Goal: Information Seeking & Learning: Learn about a topic

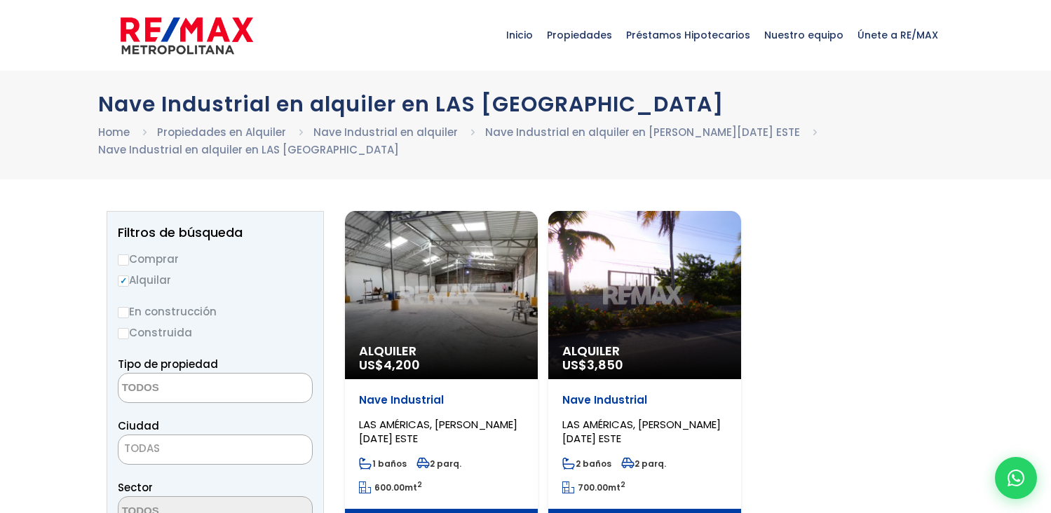
select select
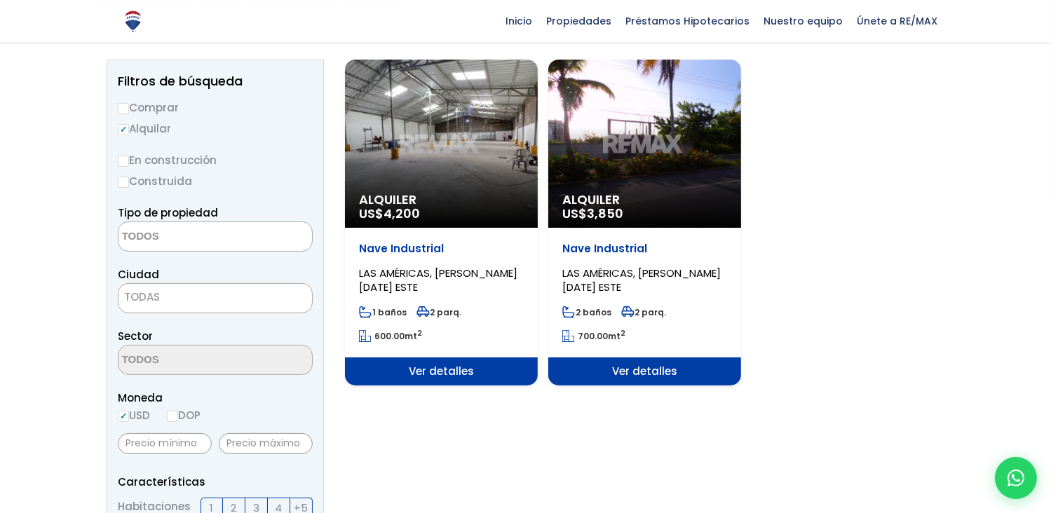
scroll to position [154, 0]
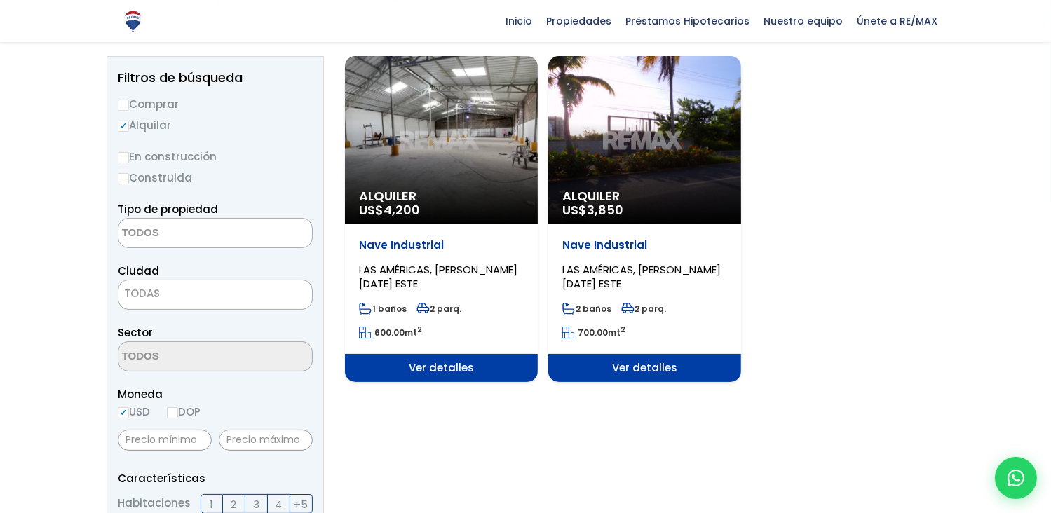
click at [626, 369] on span "Ver detalles" at bounding box center [644, 368] width 193 height 28
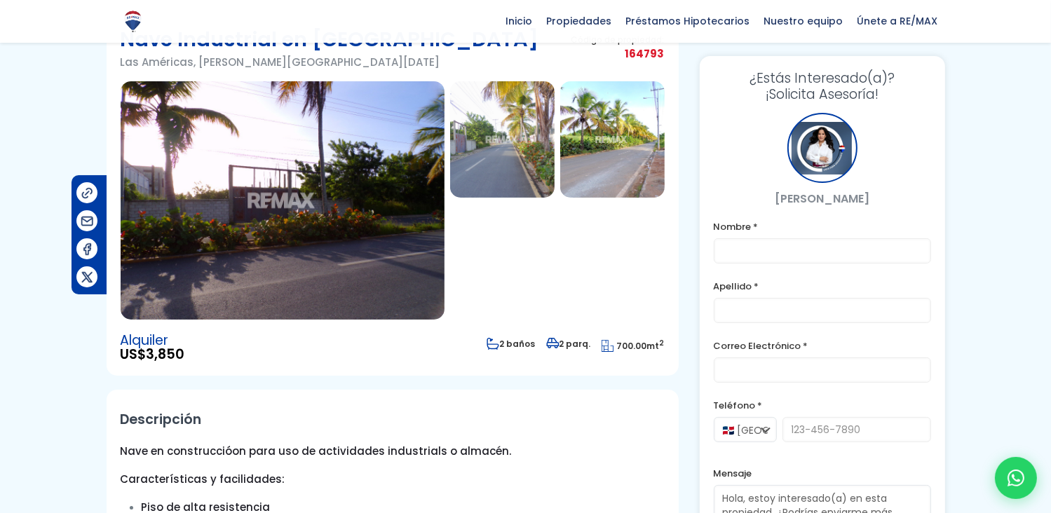
scroll to position [55, 0]
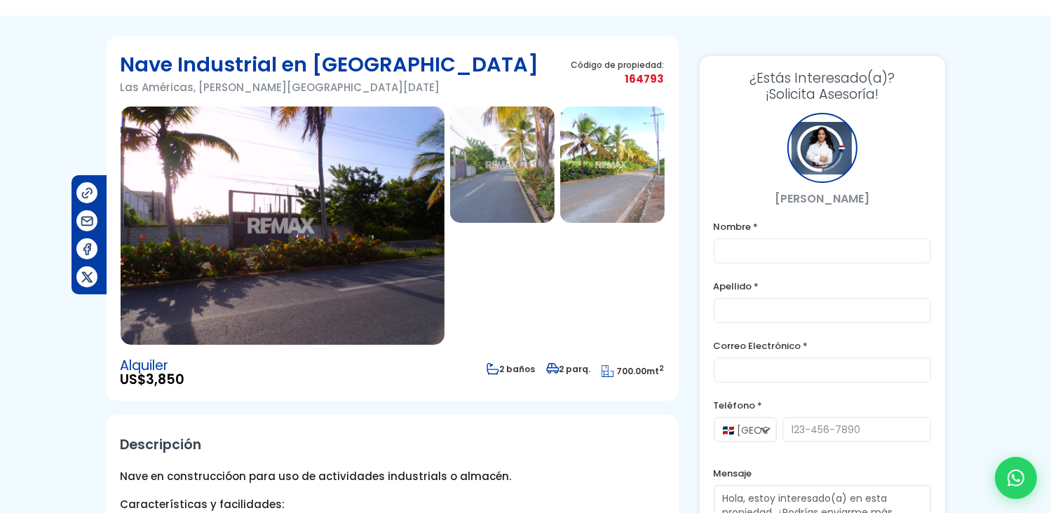
click at [311, 200] on img at bounding box center [283, 226] width 324 height 238
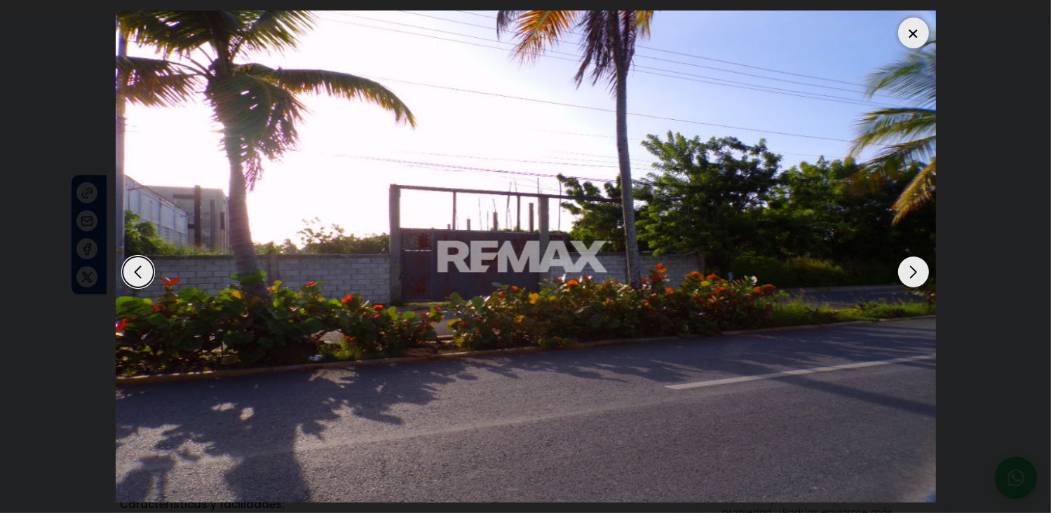
click at [912, 271] on div "Next slide" at bounding box center [913, 272] width 31 height 31
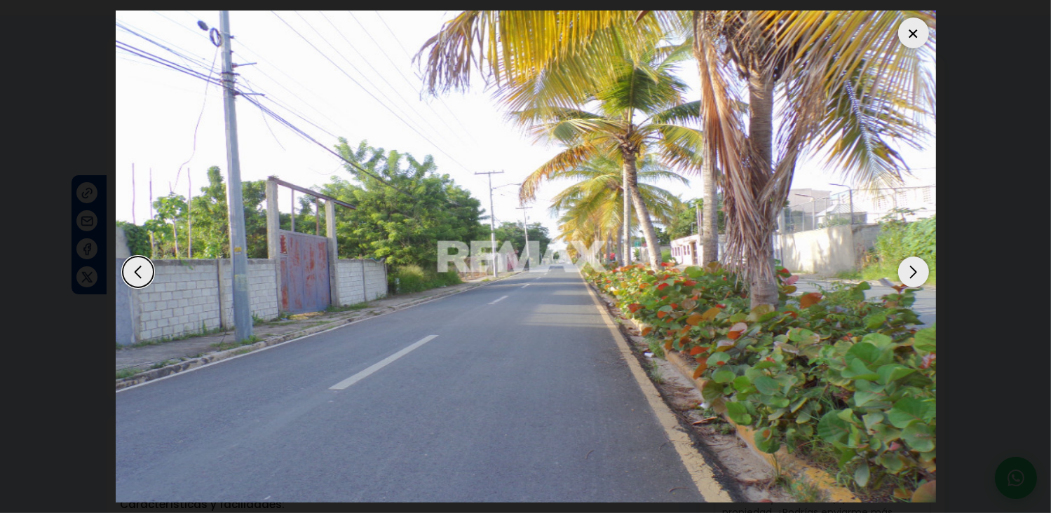
click at [912, 271] on div "Next slide" at bounding box center [913, 272] width 31 height 31
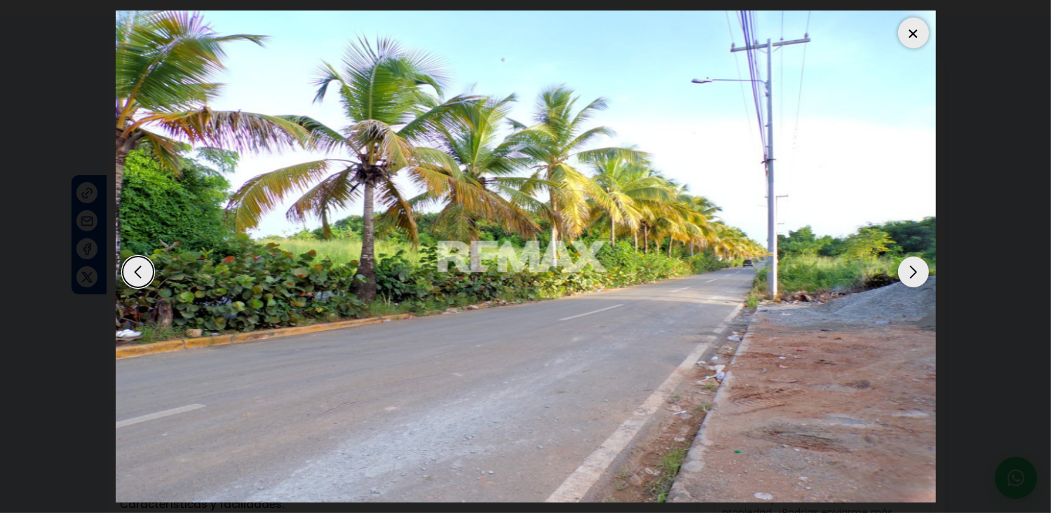
click at [912, 271] on div "Next slide" at bounding box center [913, 272] width 31 height 31
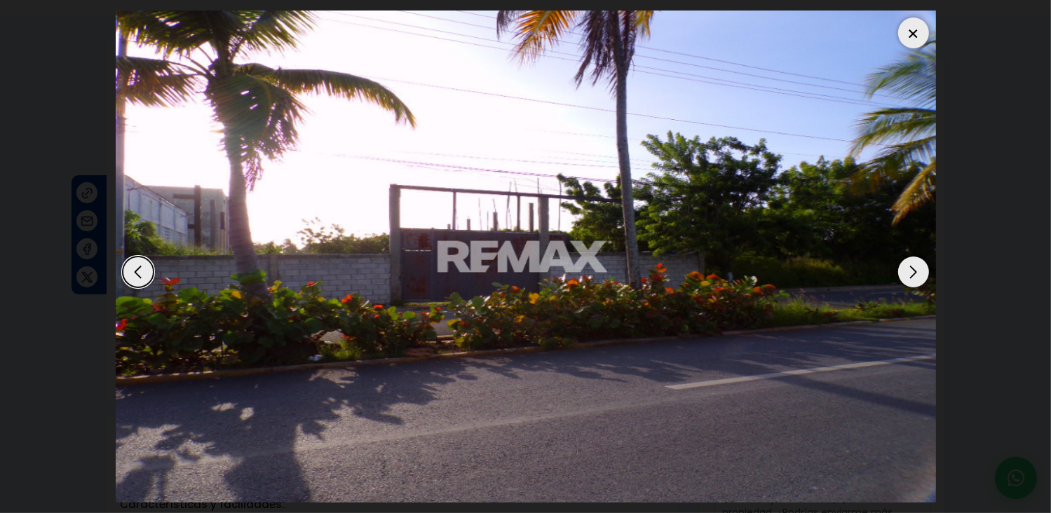
click at [912, 271] on div "Next slide" at bounding box center [913, 272] width 31 height 31
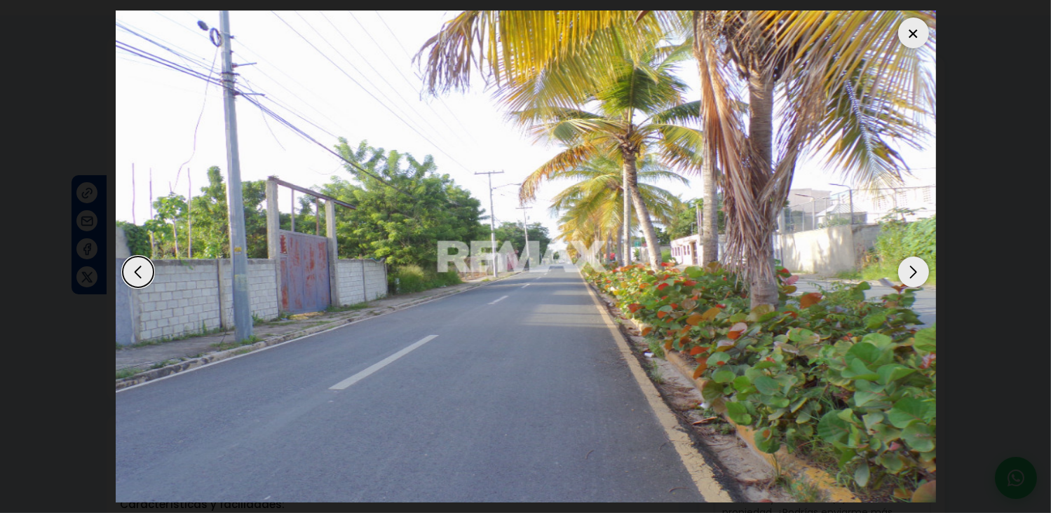
click at [912, 271] on div "Next slide" at bounding box center [913, 272] width 31 height 31
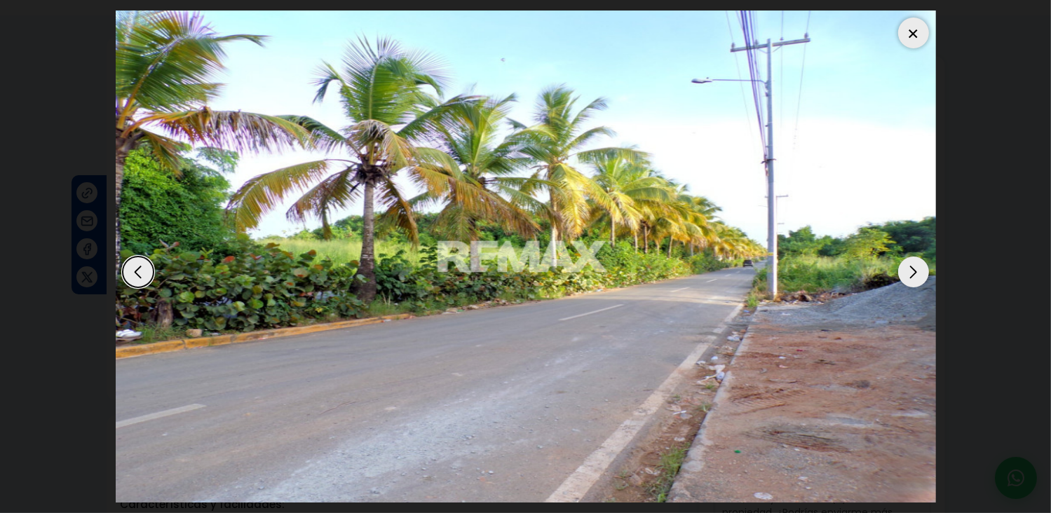
click at [912, 271] on div "Next slide" at bounding box center [913, 272] width 31 height 31
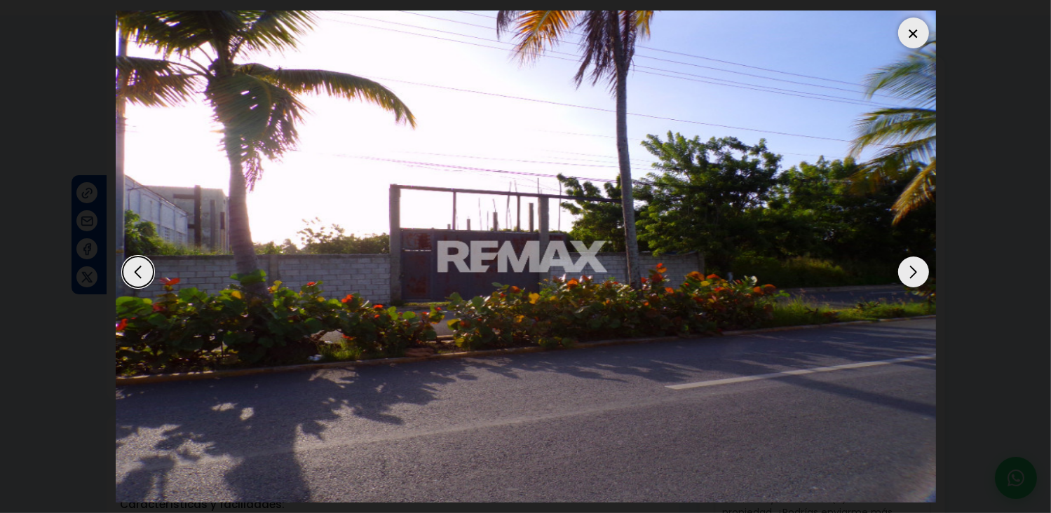
click at [912, 34] on div at bounding box center [913, 33] width 31 height 31
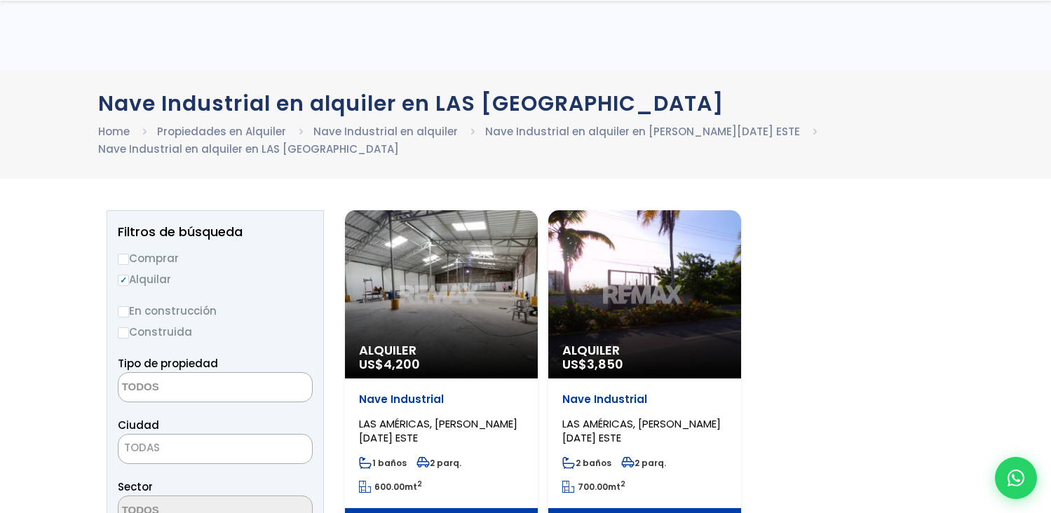
select select
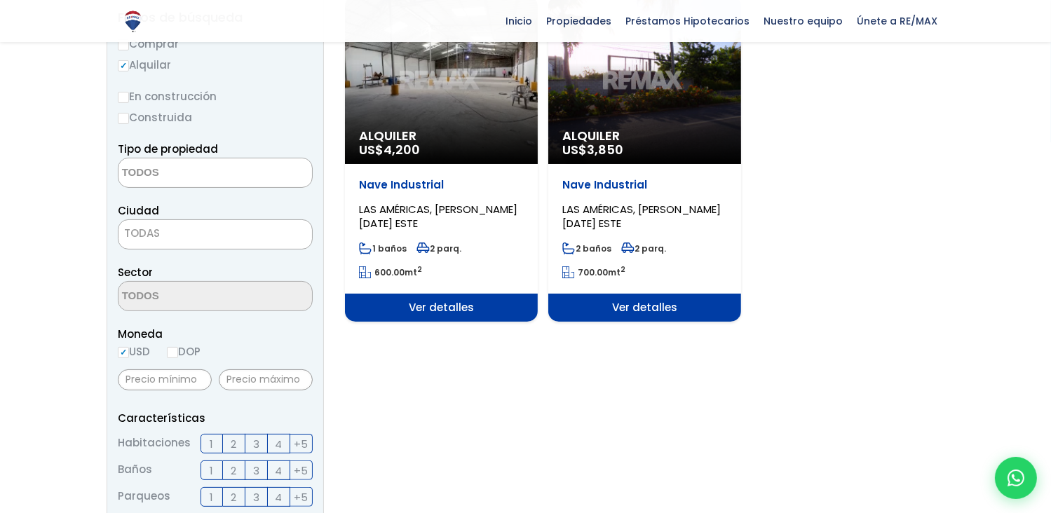
scroll to position [154, 0]
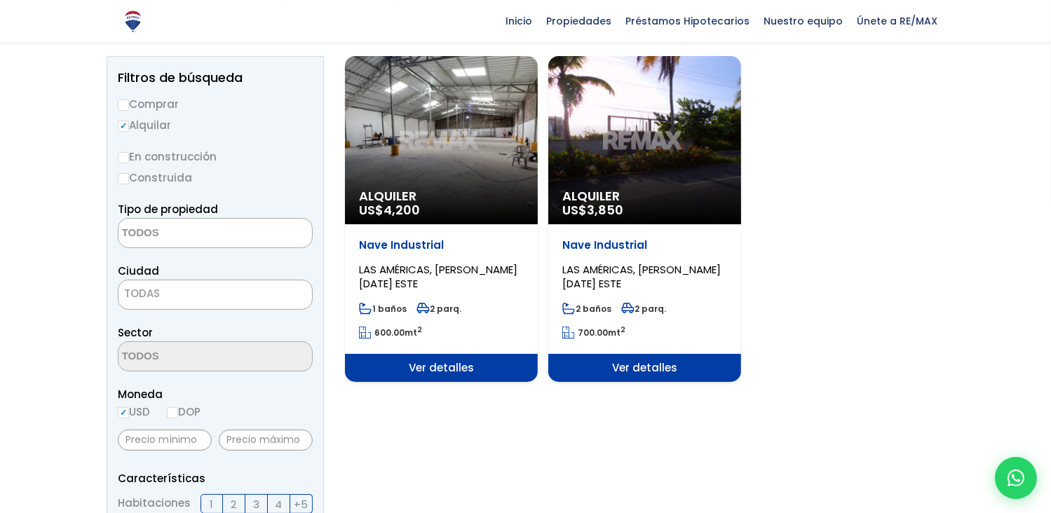
click at [446, 168] on div "Alquiler US$ 4,200" at bounding box center [441, 140] width 193 height 168
drag, startPoint x: 449, startPoint y: 364, endPoint x: 460, endPoint y: 322, distance: 43.7
click at [447, 364] on span "Ver detalles" at bounding box center [441, 368] width 193 height 28
click at [479, 124] on div "Alquiler US$ 4,200" at bounding box center [441, 140] width 193 height 168
click at [410, 214] on span "4,200" at bounding box center [401, 210] width 36 height 18
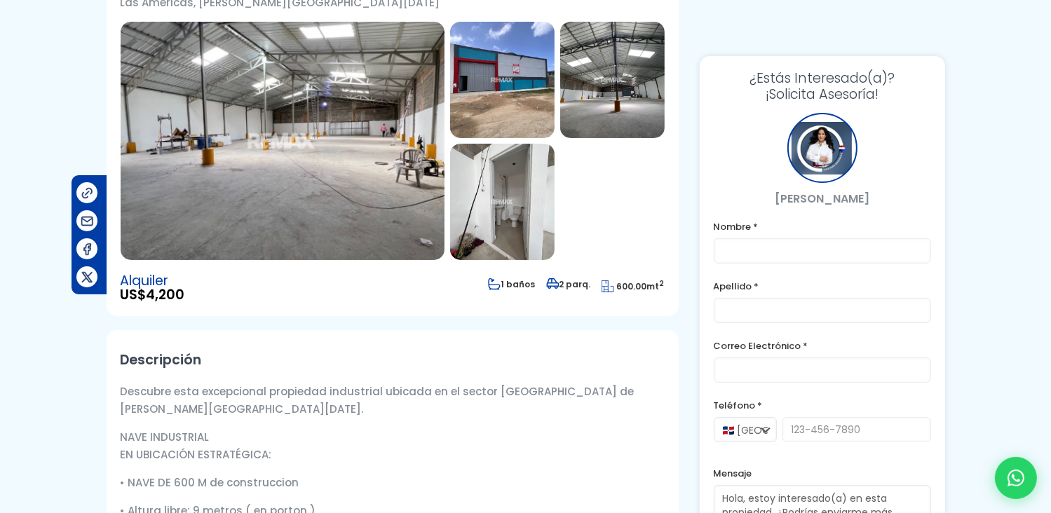
scroll to position [23, 0]
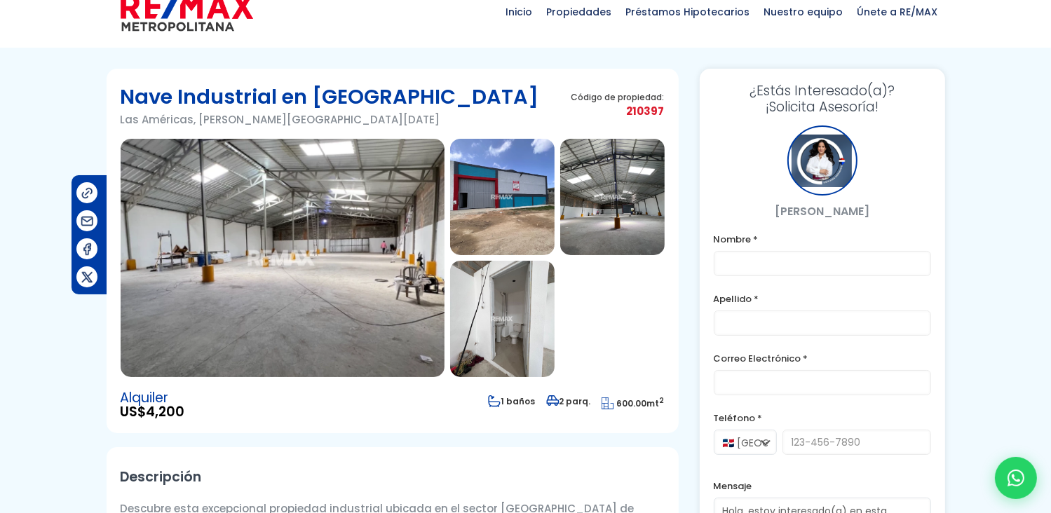
click at [345, 243] on img at bounding box center [283, 258] width 324 height 238
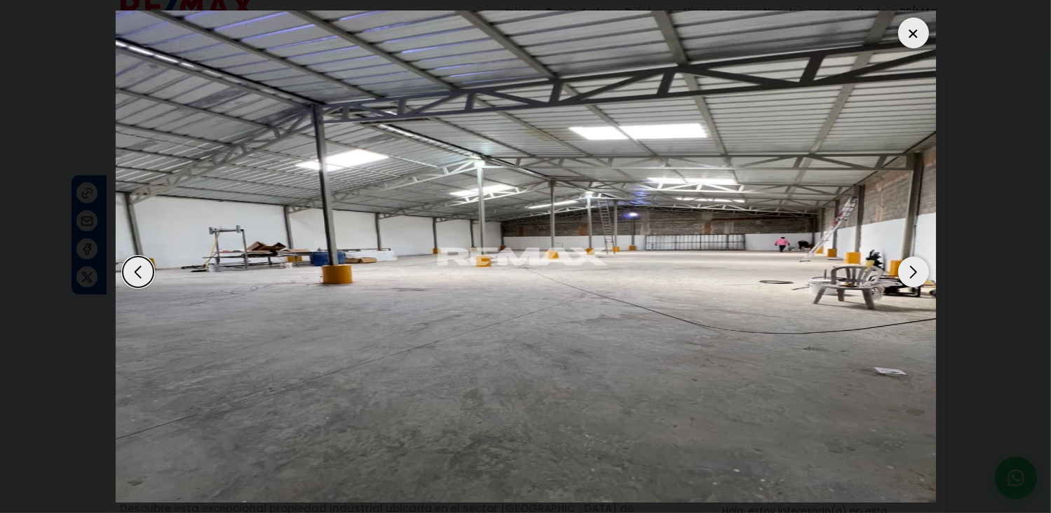
click at [910, 268] on div "Next slide" at bounding box center [913, 272] width 31 height 31
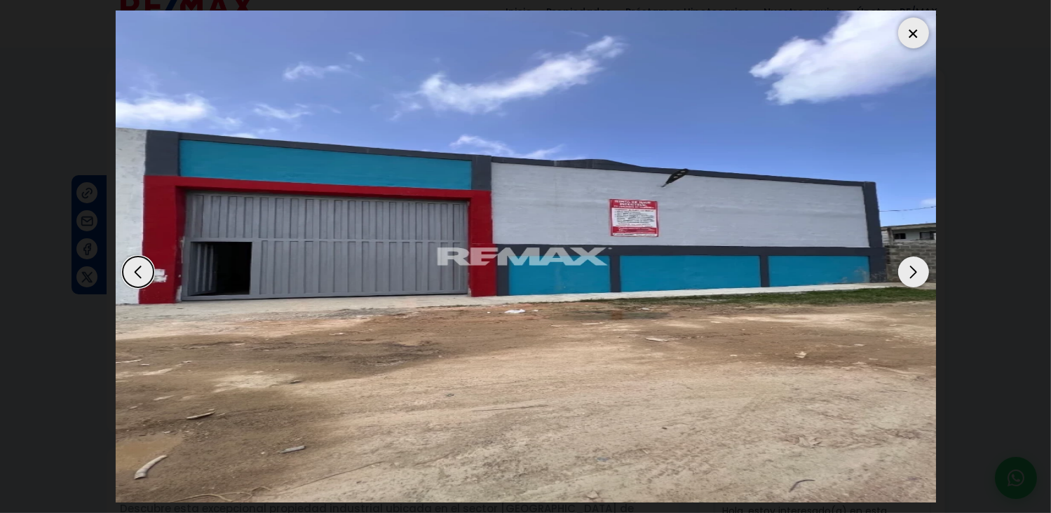
click at [910, 266] on div "Next slide" at bounding box center [913, 272] width 31 height 31
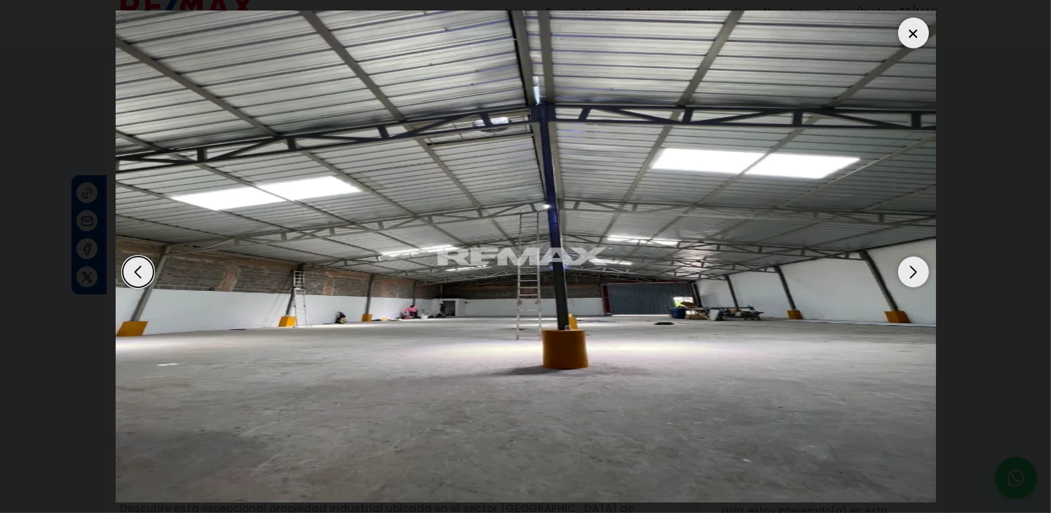
click at [911, 266] on div "Next slide" at bounding box center [913, 272] width 31 height 31
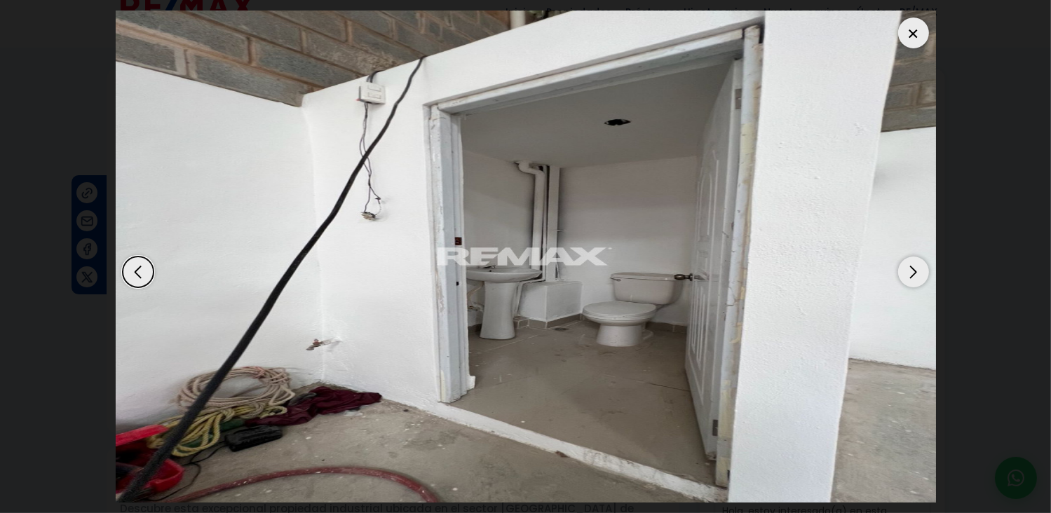
click at [906, 273] on div "Next slide" at bounding box center [913, 272] width 31 height 31
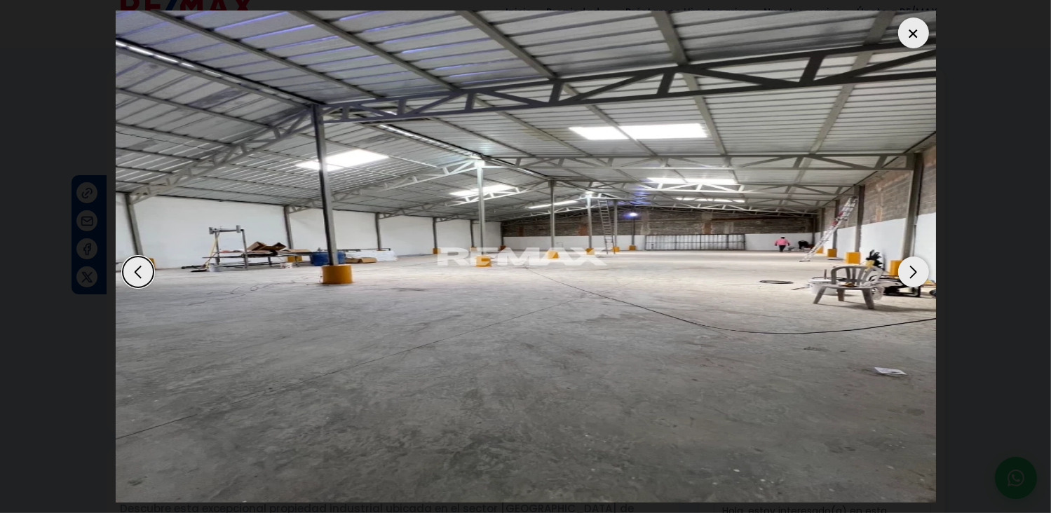
click at [907, 272] on div "Next slide" at bounding box center [913, 272] width 31 height 31
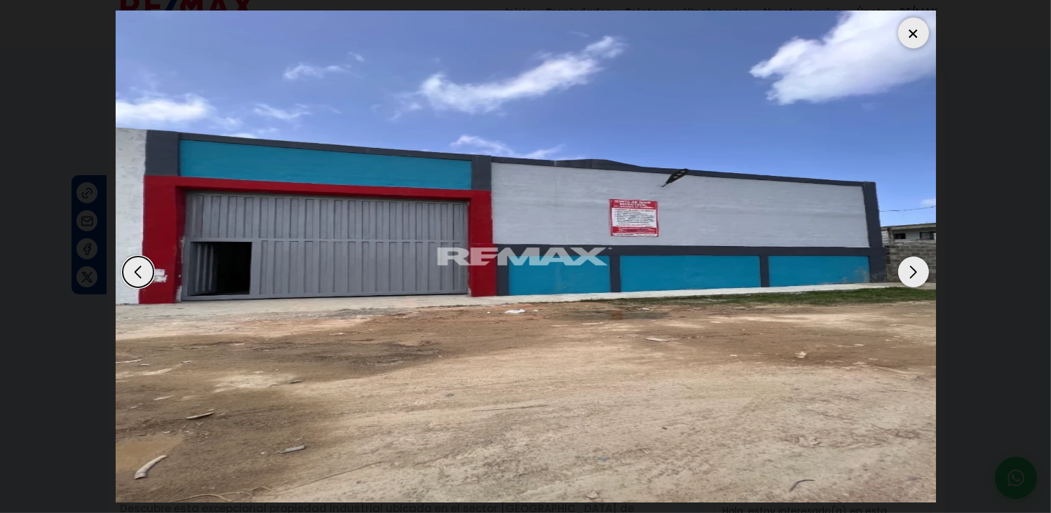
click at [914, 272] on div "Next slide" at bounding box center [913, 272] width 31 height 31
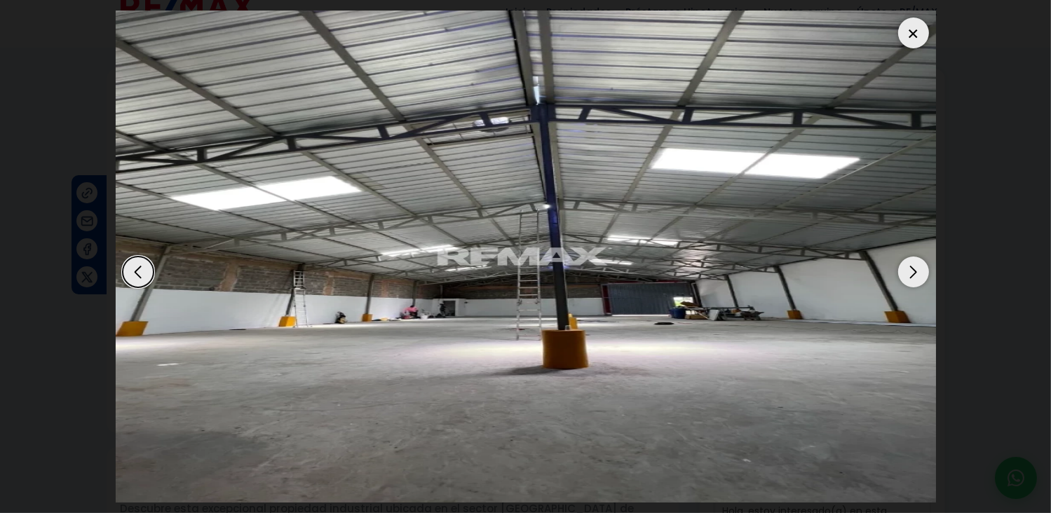
click at [908, 275] on div "Next slide" at bounding box center [913, 272] width 31 height 31
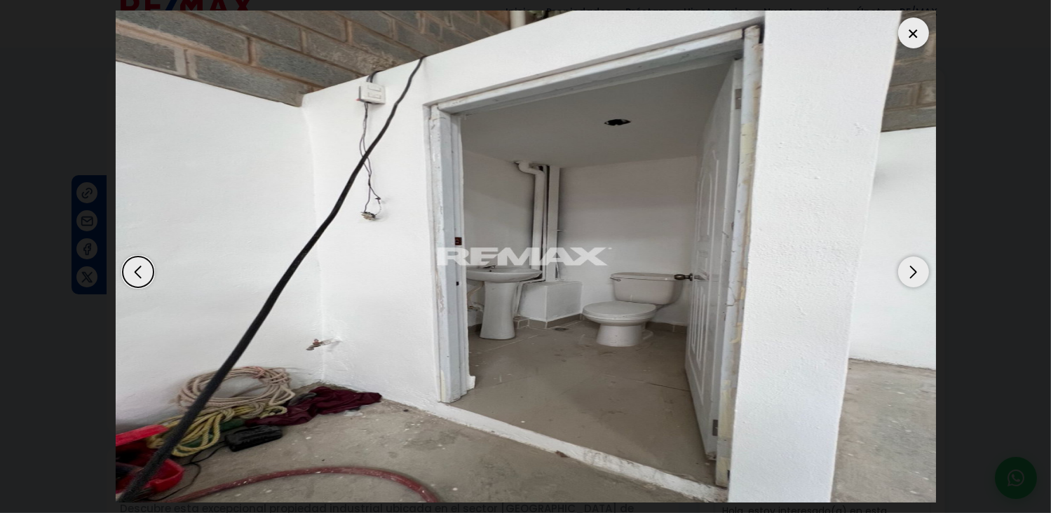
click at [910, 275] on div "Next slide" at bounding box center [913, 272] width 31 height 31
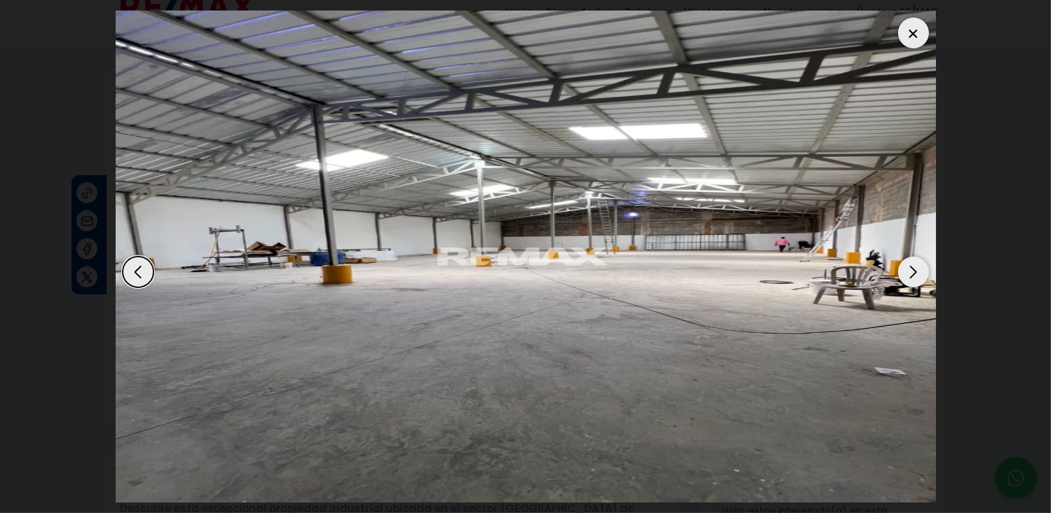
click at [915, 30] on div at bounding box center [913, 33] width 31 height 31
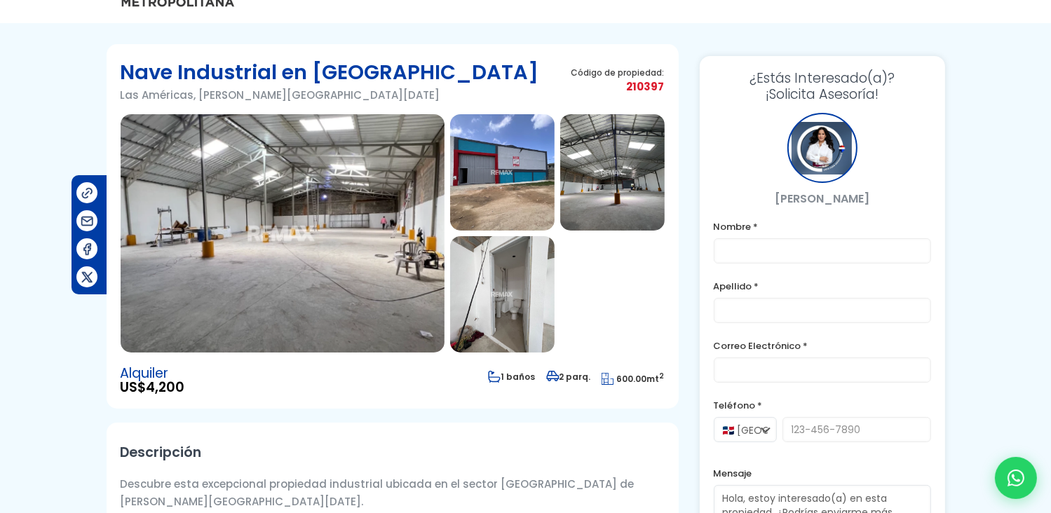
scroll to position [22, 0]
